Goal: Transaction & Acquisition: Download file/media

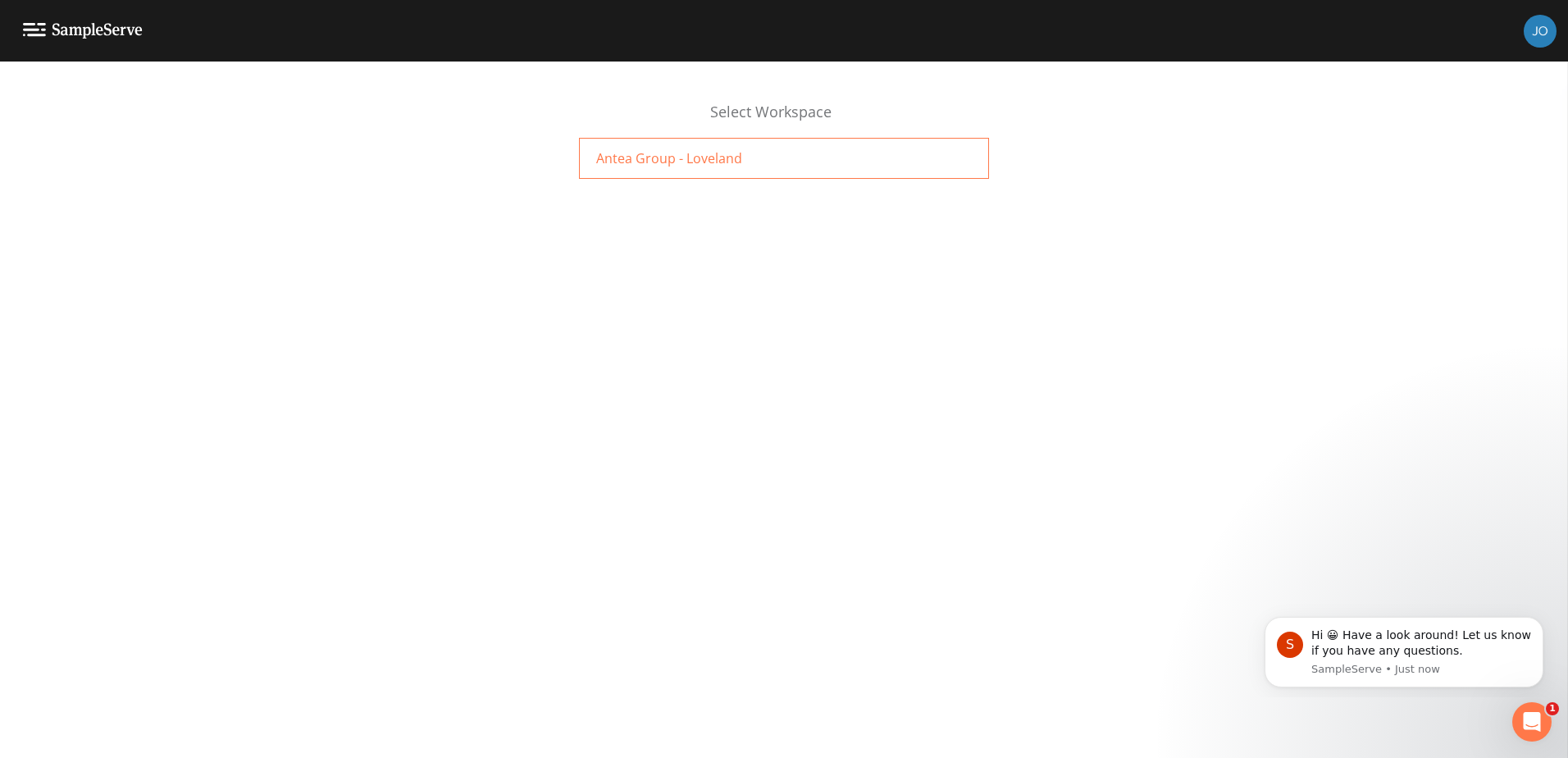
click at [606, 149] on span "Antea Group - Loveland" at bounding box center [669, 158] width 146 height 20
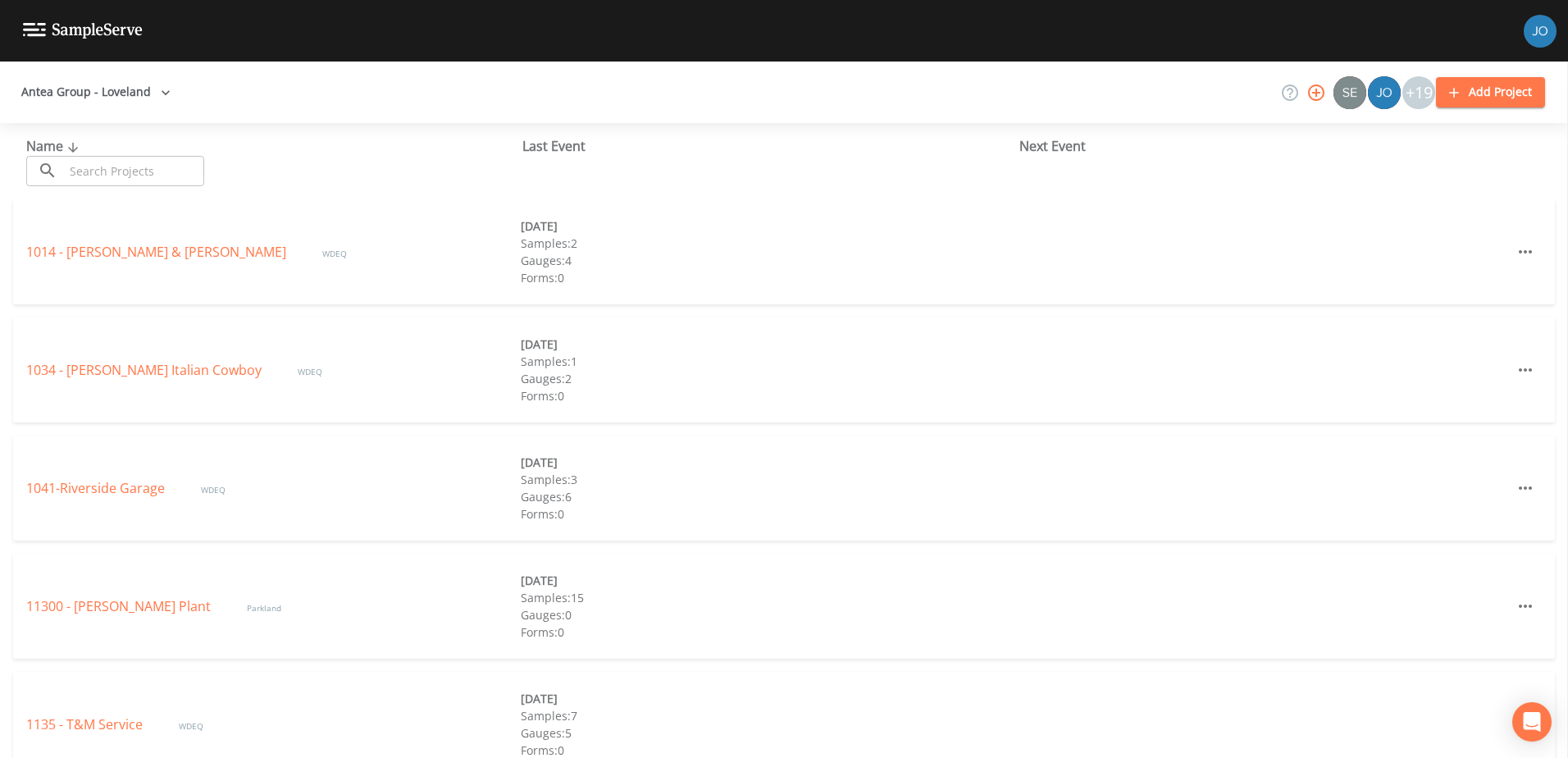
click at [157, 165] on input "text" at bounding box center [133, 171] width 141 height 30
type input "5090"
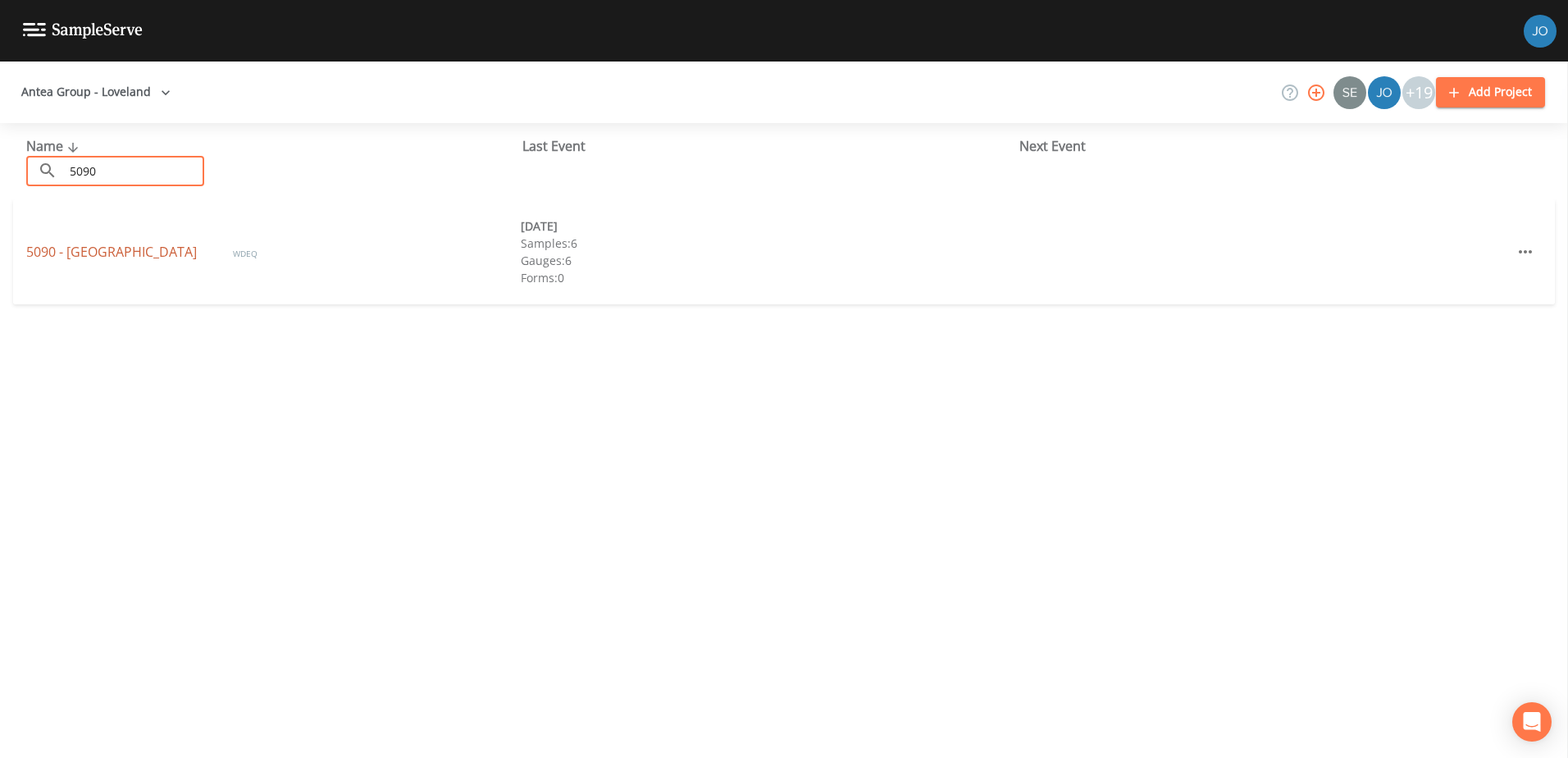
click at [111, 246] on link "5090 - Wheatland" at bounding box center [113, 251] width 174 height 18
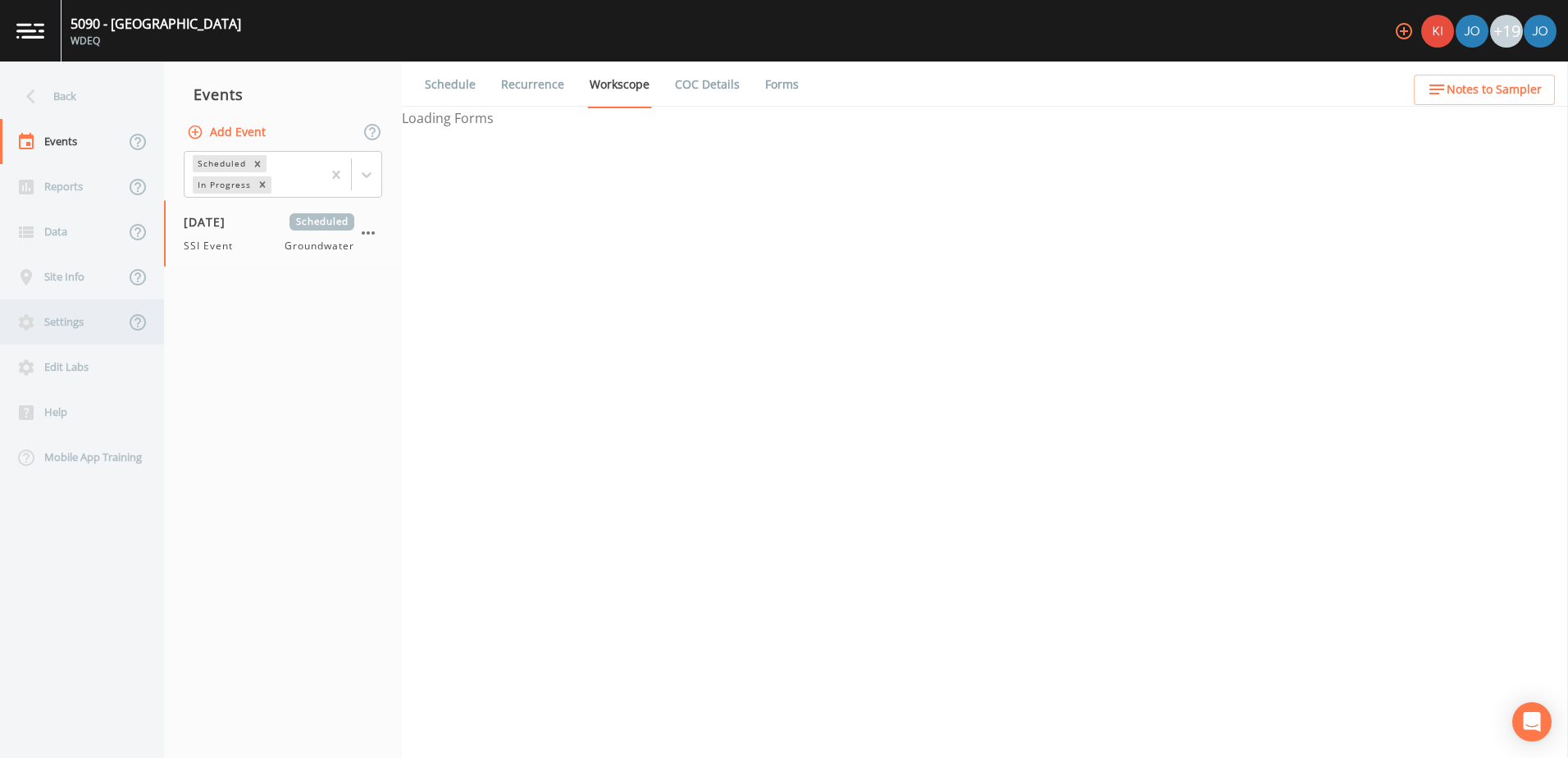
select select "0b1af911-289b-4d7b-9fdf-156f6d27a2cf"
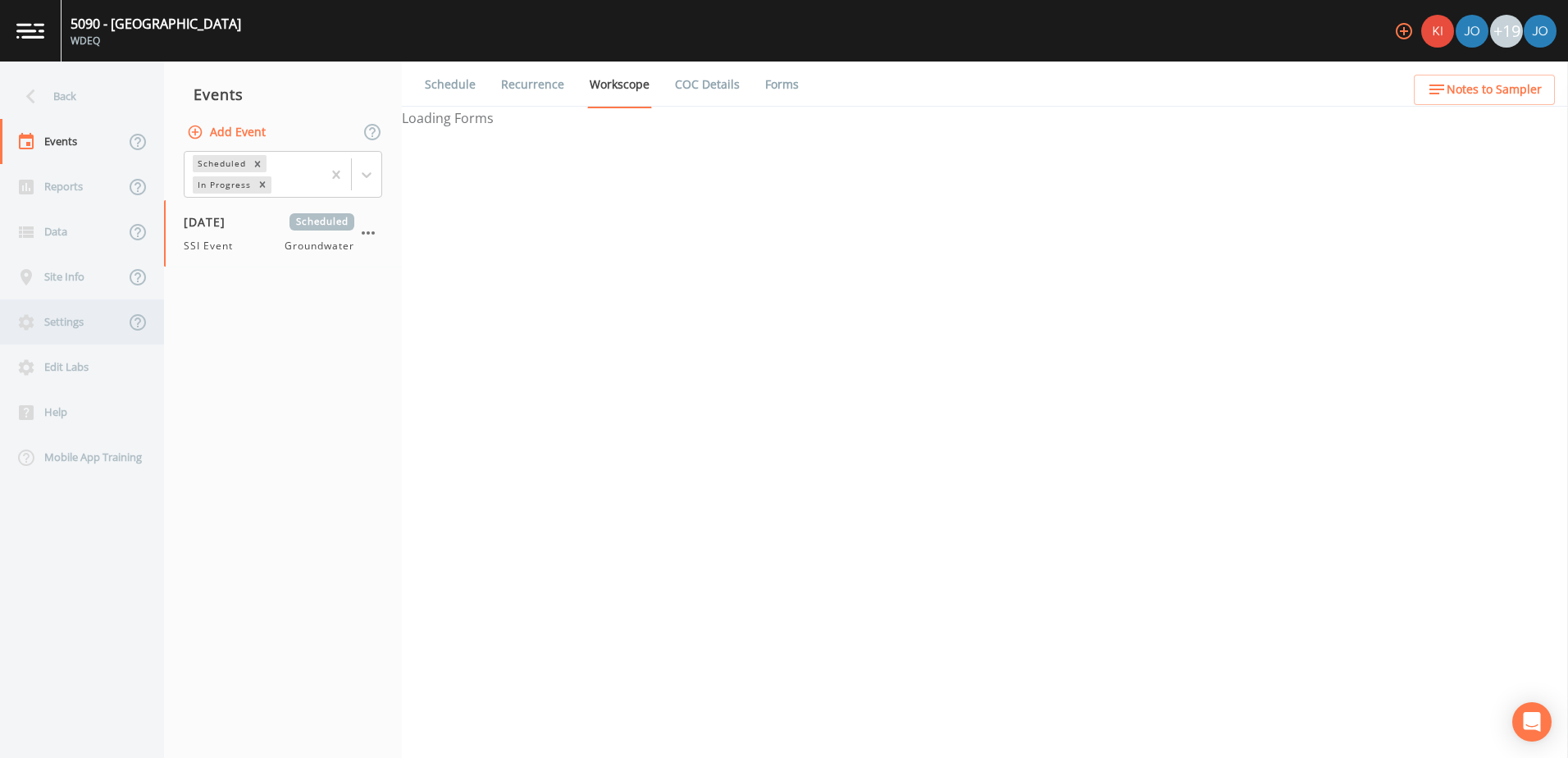
select select "0b1af911-289b-4d7b-9fdf-156f6d27a2cf"
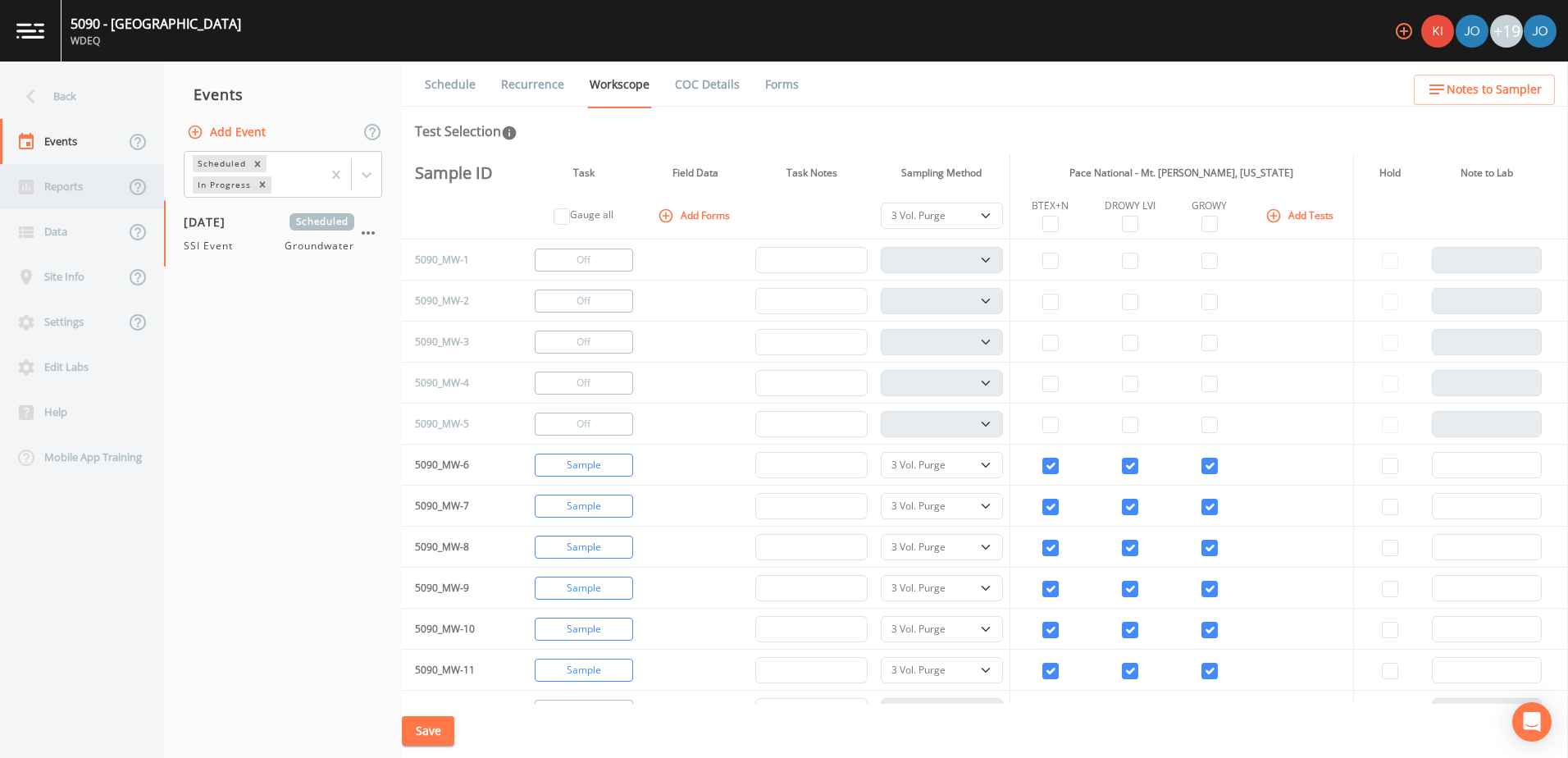
click at [68, 187] on div "Reports" at bounding box center [62, 186] width 124 height 45
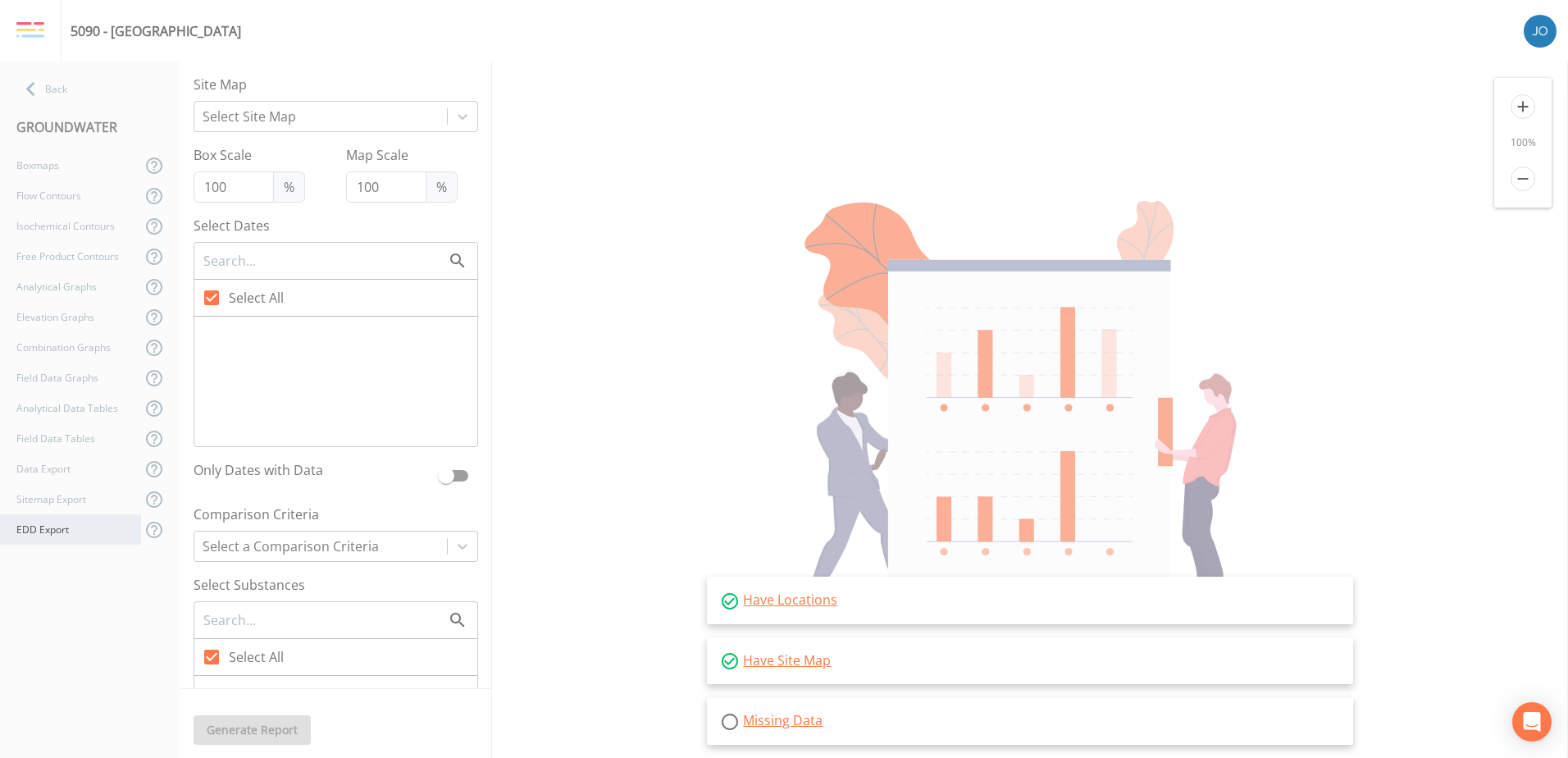
click at [63, 527] on div "EDD Export" at bounding box center [71, 530] width 141 height 30
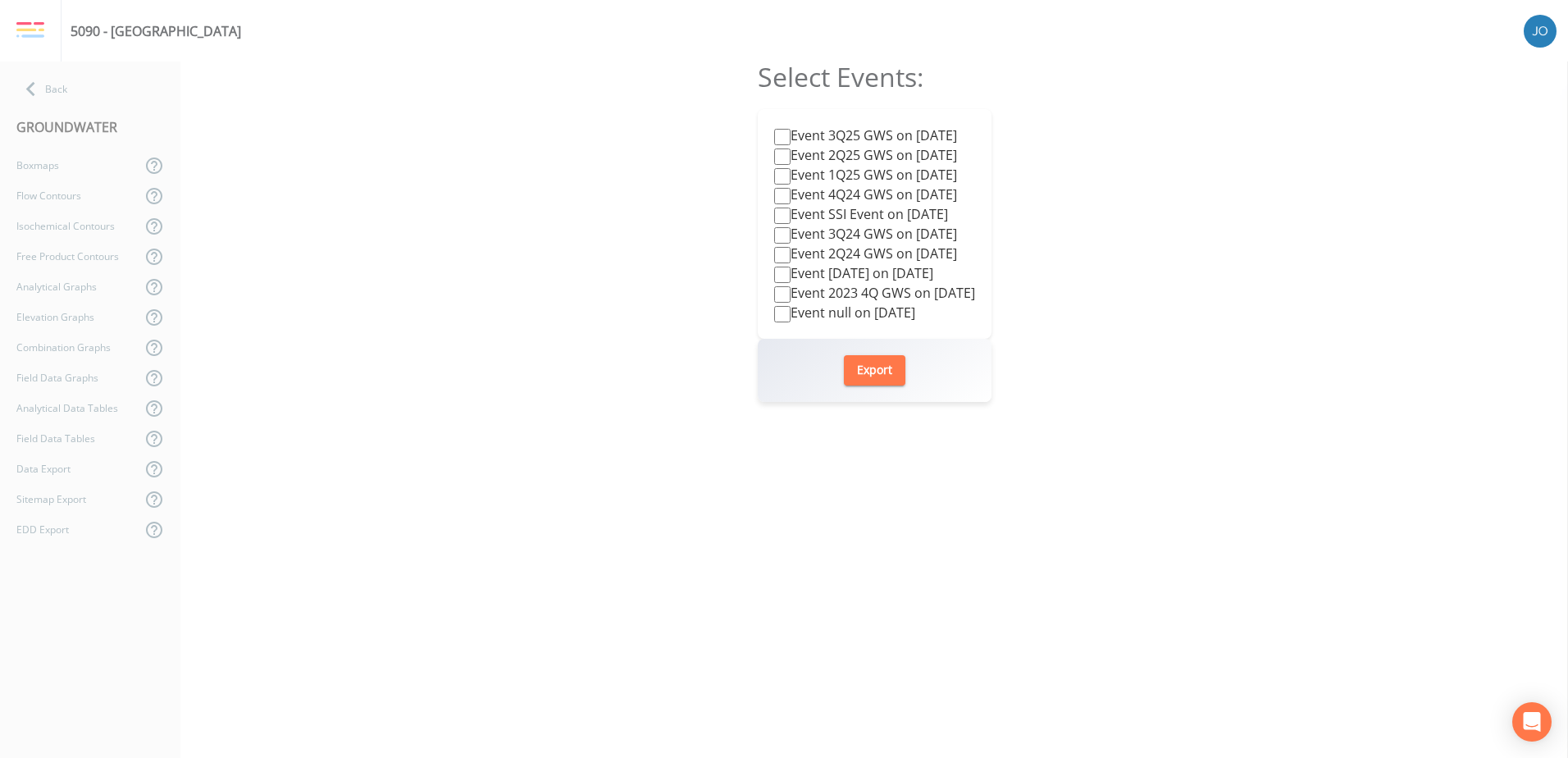
click at [855, 130] on label "Event 3Q25 GWS on 2025-07-14" at bounding box center [865, 135] width 183 height 20
click at [790, 130] on input "Event 3Q25 GWS on 2025-07-14" at bounding box center [782, 137] width 16 height 16
checkbox input "true"
click at [886, 368] on button "Export" at bounding box center [874, 370] width 62 height 30
